Goal: Navigation & Orientation: Find specific page/section

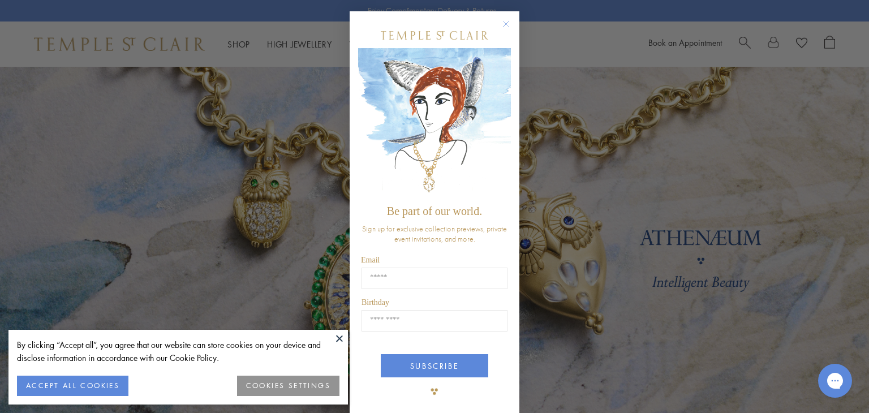
click at [336, 338] on button at bounding box center [339, 338] width 17 height 17
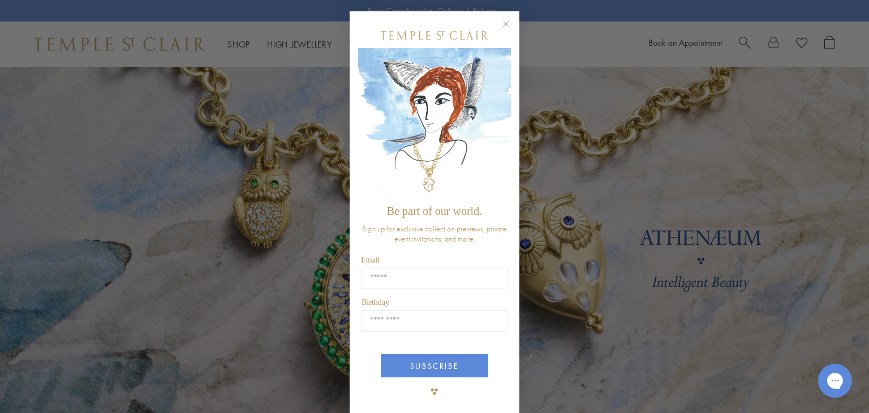
click at [505, 22] on circle "Close dialog" at bounding box center [507, 25] width 14 height 14
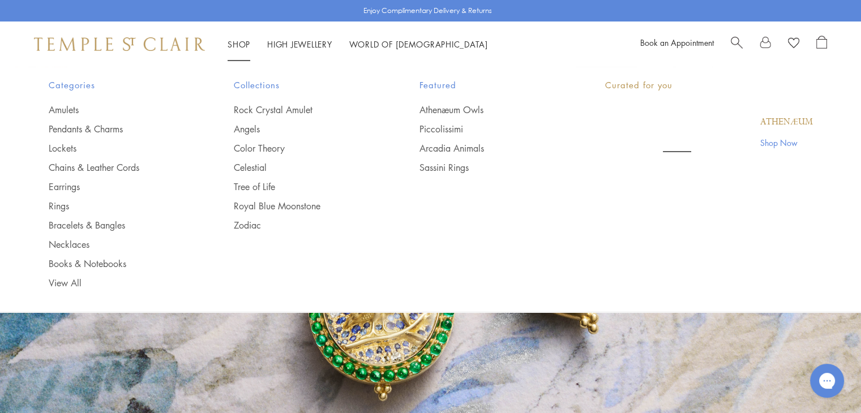
click at [245, 42] on link "Shop Shop" at bounding box center [239, 43] width 23 height 11
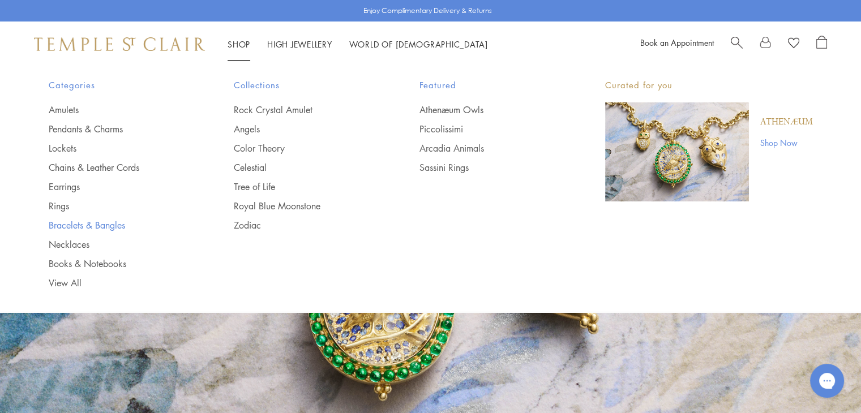
click at [88, 222] on link "Bracelets & Bangles" at bounding box center [119, 225] width 140 height 12
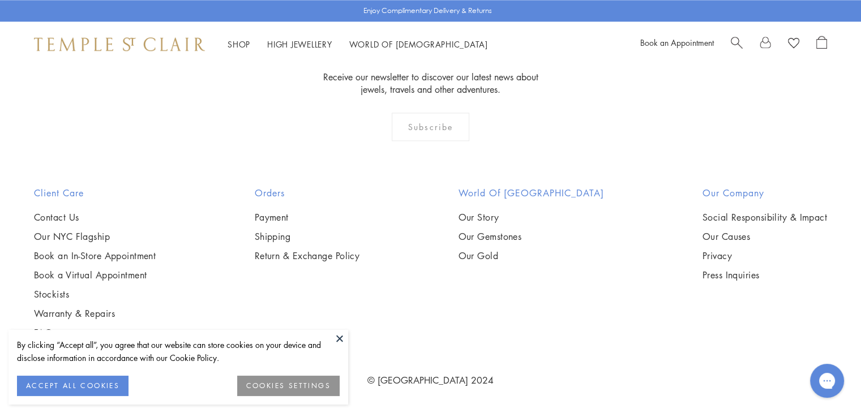
scroll to position [4038, 0]
click at [340, 338] on button at bounding box center [339, 338] width 17 height 17
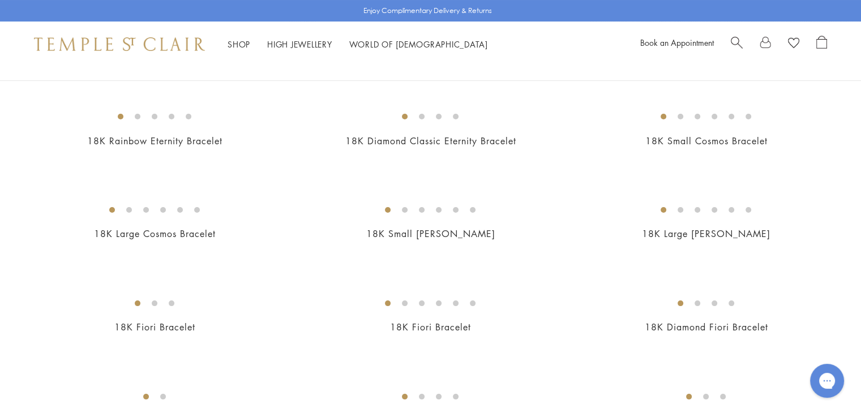
scroll to position [93, 0]
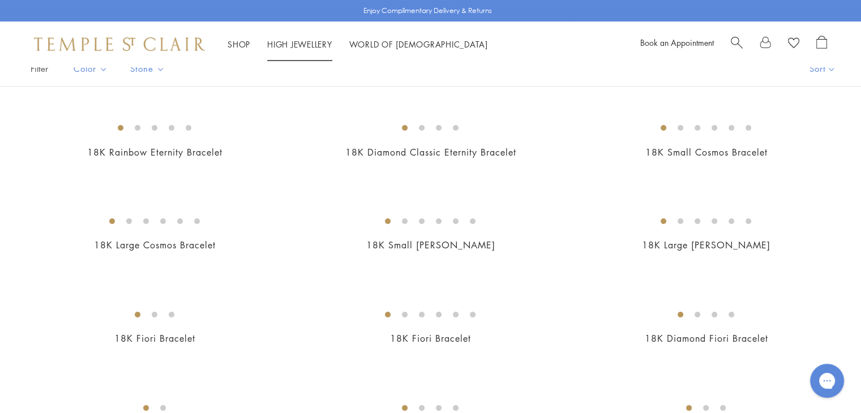
click at [308, 45] on link "High Jewellery High Jewellery" at bounding box center [299, 43] width 65 height 11
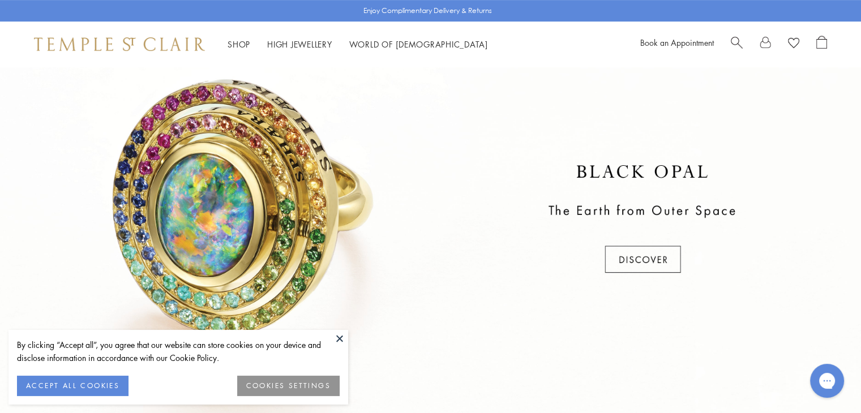
scroll to position [455, 0]
